Goal: Task Accomplishment & Management: Manage account settings

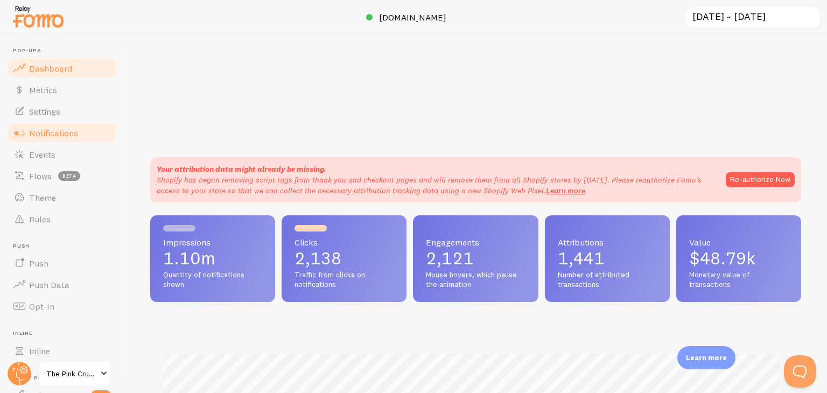
click at [39, 137] on span "Notifications" at bounding box center [53, 133] width 49 height 11
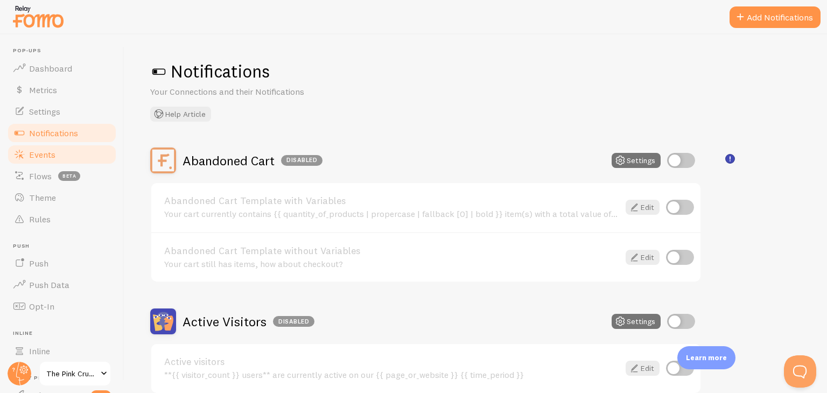
click at [39, 158] on span "Events" at bounding box center [42, 154] width 26 height 11
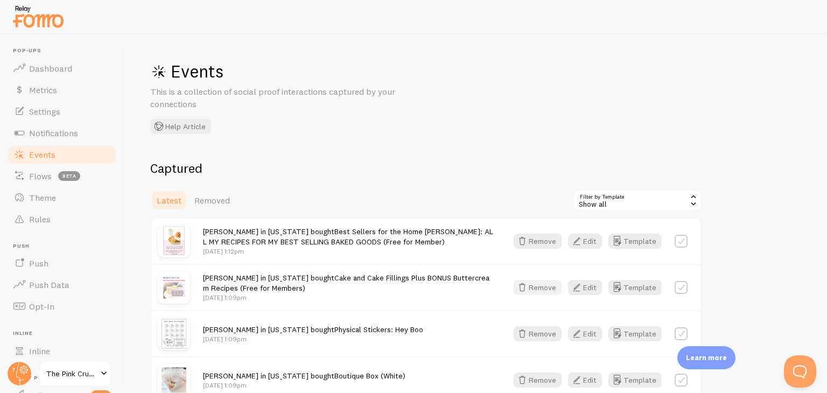
click at [543, 285] on button "Remove" at bounding box center [537, 287] width 48 height 15
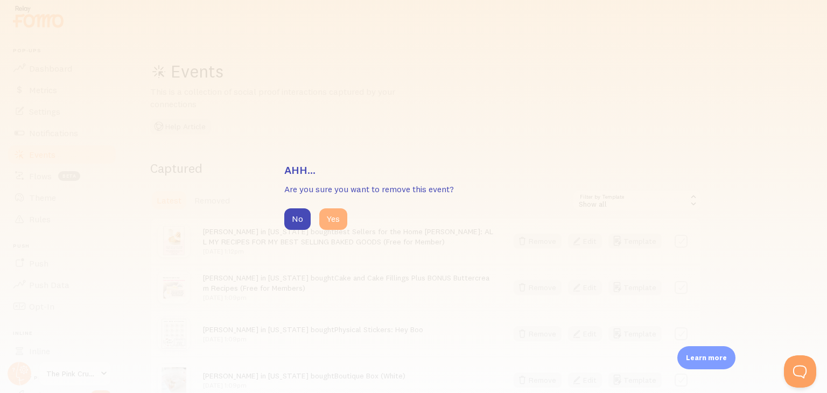
click at [328, 219] on button "Yes" at bounding box center [333, 219] width 28 height 22
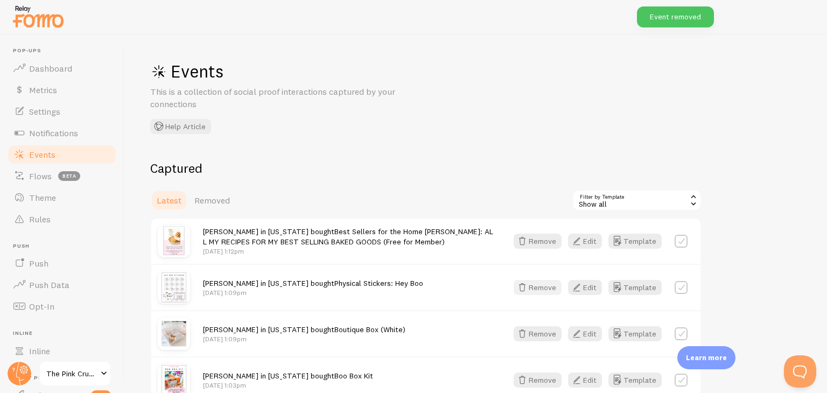
click at [544, 291] on button "Remove" at bounding box center [537, 287] width 48 height 15
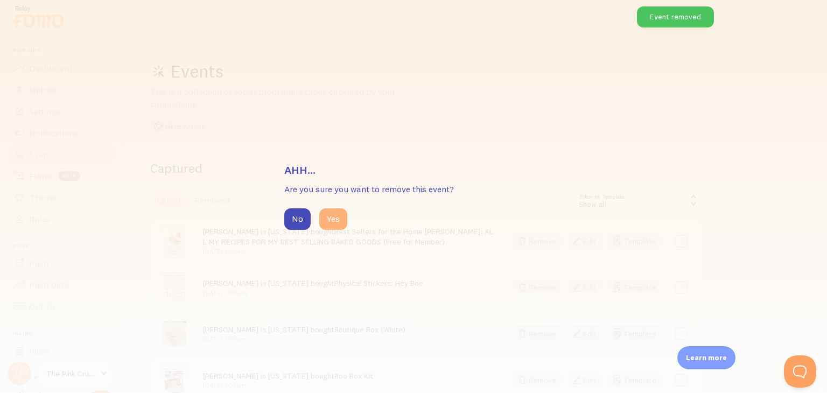
click at [336, 216] on button "Yes" at bounding box center [333, 219] width 28 height 22
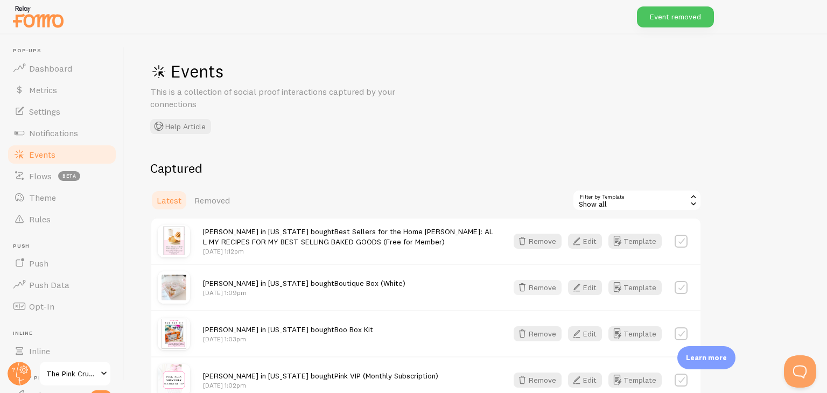
click at [541, 286] on button "Remove" at bounding box center [537, 287] width 48 height 15
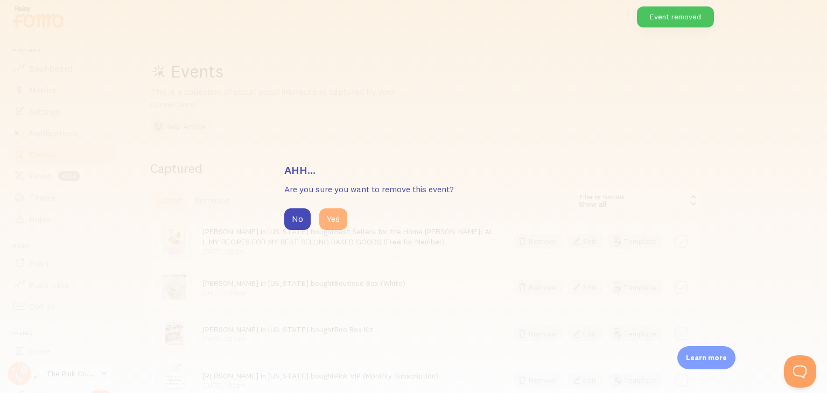
click at [329, 221] on button "Yes" at bounding box center [333, 219] width 28 height 22
